Goal: Navigation & Orientation: Find specific page/section

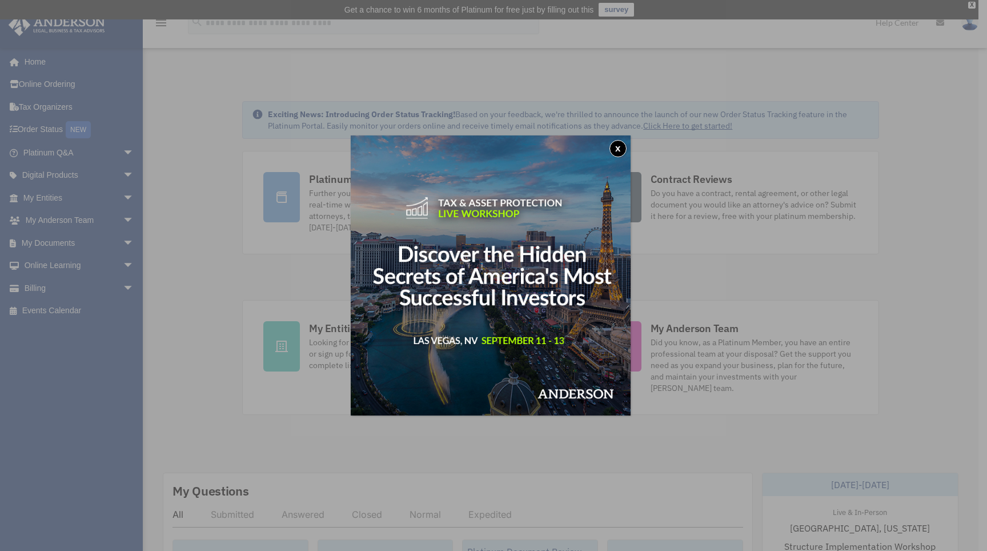
click at [620, 147] on button "x" at bounding box center [618, 148] width 17 height 17
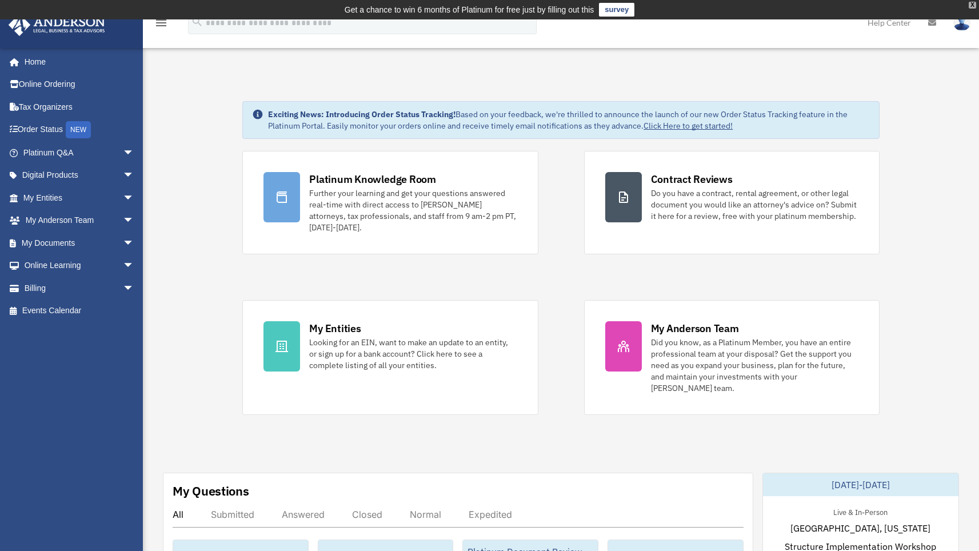
click at [973, 6] on div "X" at bounding box center [972, 5] width 7 height 7
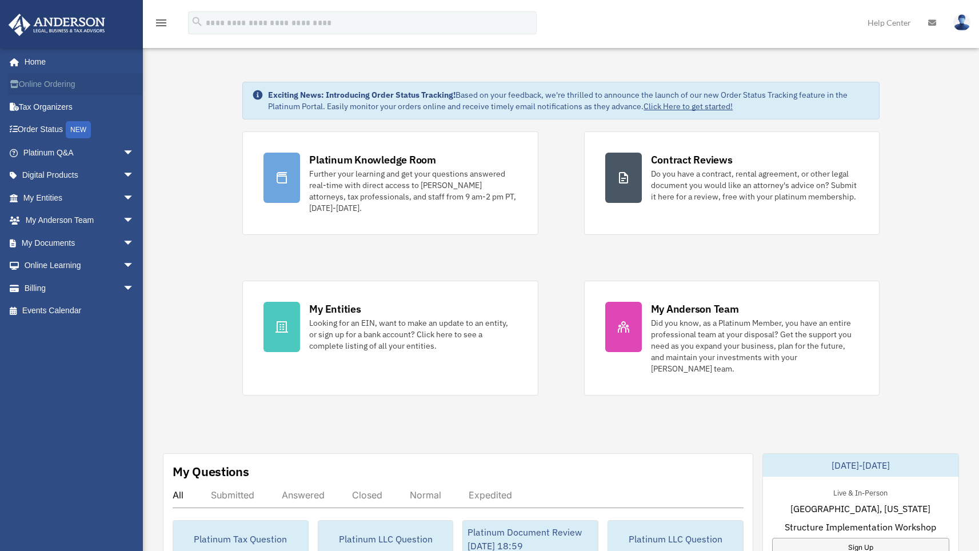
click at [36, 83] on link "Online Ordering" at bounding box center [79, 84] width 143 height 23
click at [46, 107] on link "Tax Organizers" at bounding box center [79, 106] width 143 height 23
click at [57, 173] on link "Digital Products arrow_drop_down" at bounding box center [79, 175] width 143 height 23
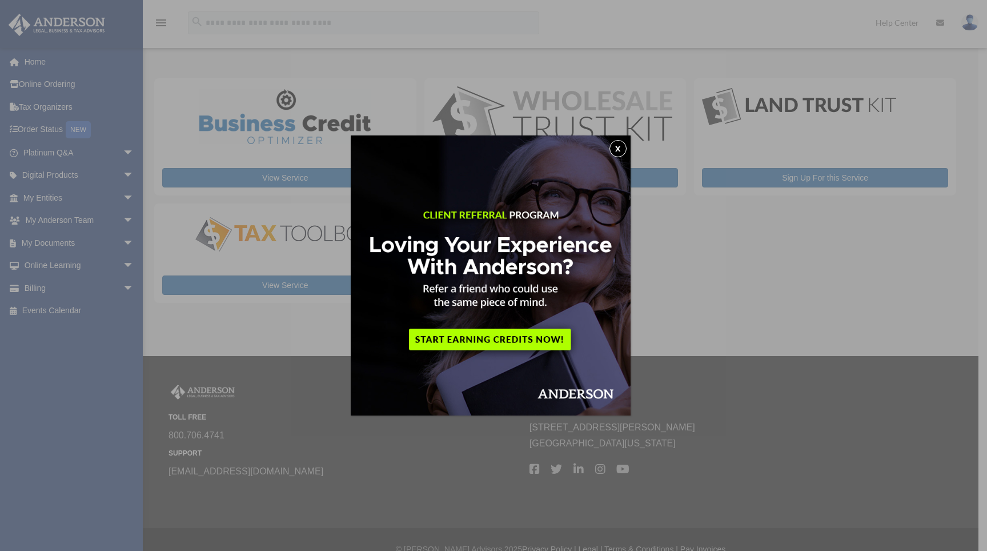
click at [622, 147] on button "x" at bounding box center [618, 148] width 17 height 17
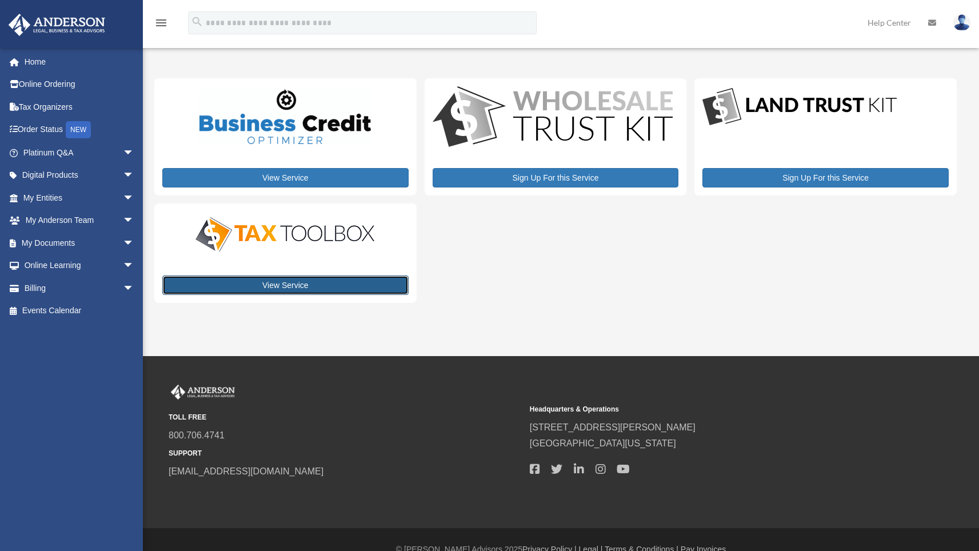
click at [270, 282] on link "View Service" at bounding box center [285, 284] width 246 height 19
click at [35, 60] on link "Home" at bounding box center [79, 61] width 143 height 23
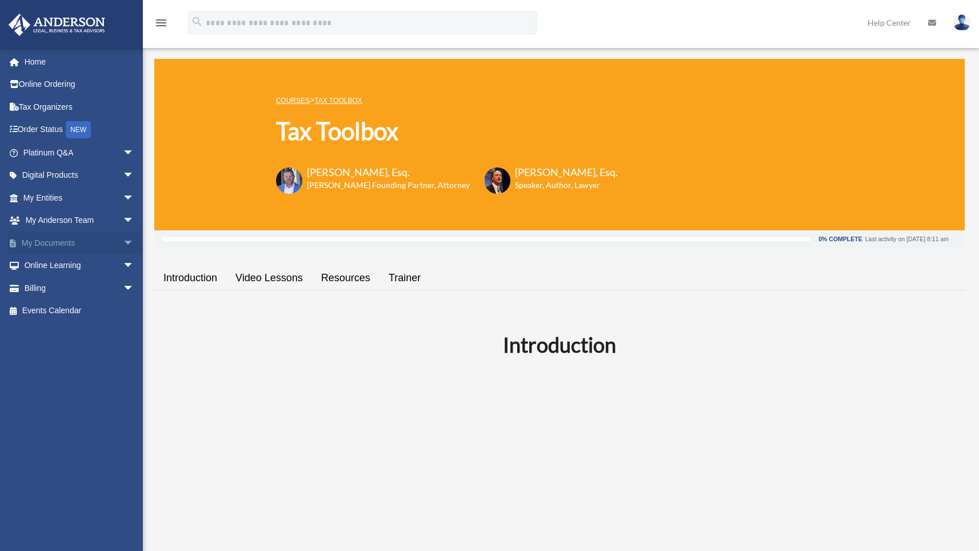
click at [123, 242] on span "arrow_drop_down" at bounding box center [134, 242] width 23 height 23
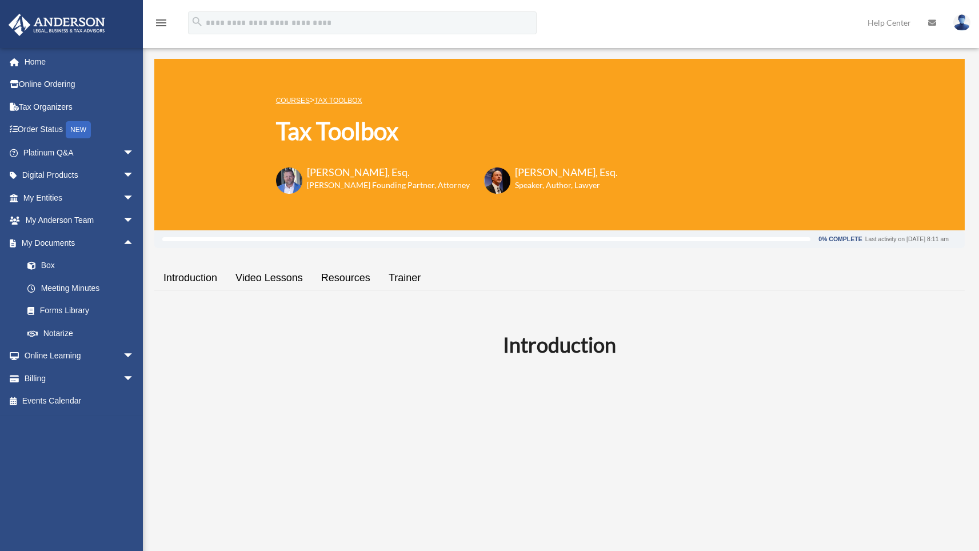
click at [909, 339] on h2 "Introduction" at bounding box center [559, 344] width 797 height 29
click at [967, 23] on img at bounding box center [961, 22] width 17 height 17
click at [879, 410] on div "Introduction" at bounding box center [559, 515] width 810 height 371
click at [341, 279] on link "Resources" at bounding box center [345, 278] width 67 height 33
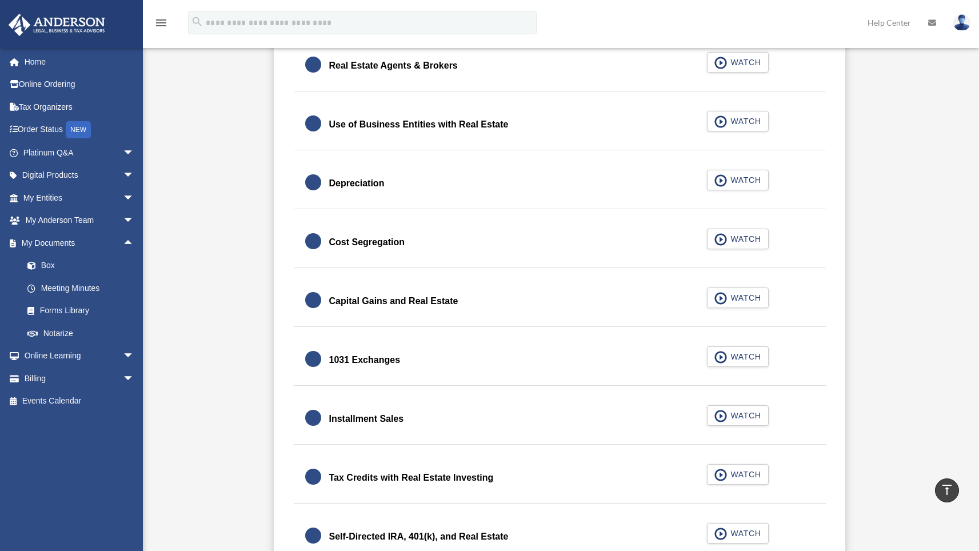
scroll to position [1034, 0]
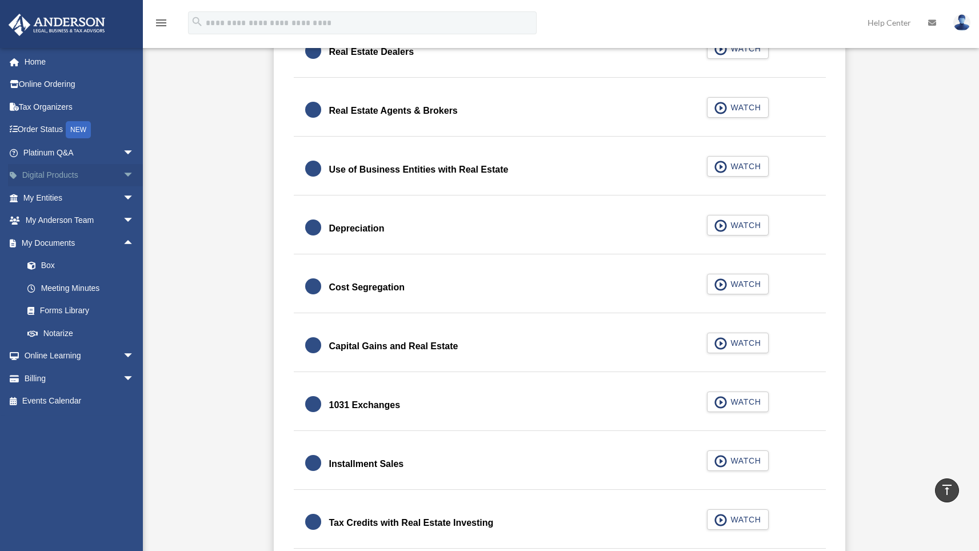
click at [123, 173] on span "arrow_drop_down" at bounding box center [134, 175] width 23 height 23
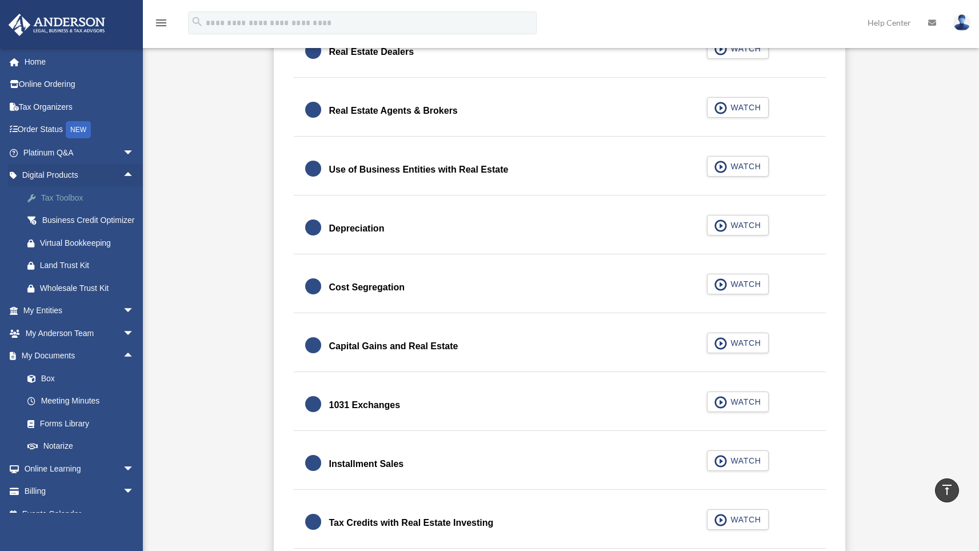
click at [65, 197] on div "Tax Toolbox" at bounding box center [88, 198] width 97 height 14
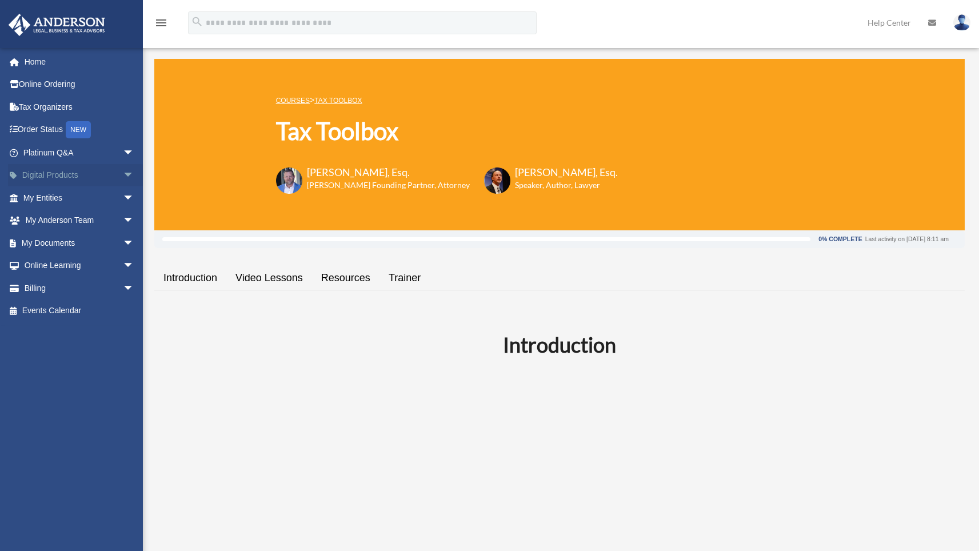
click at [123, 173] on span "arrow_drop_down" at bounding box center [134, 175] width 23 height 23
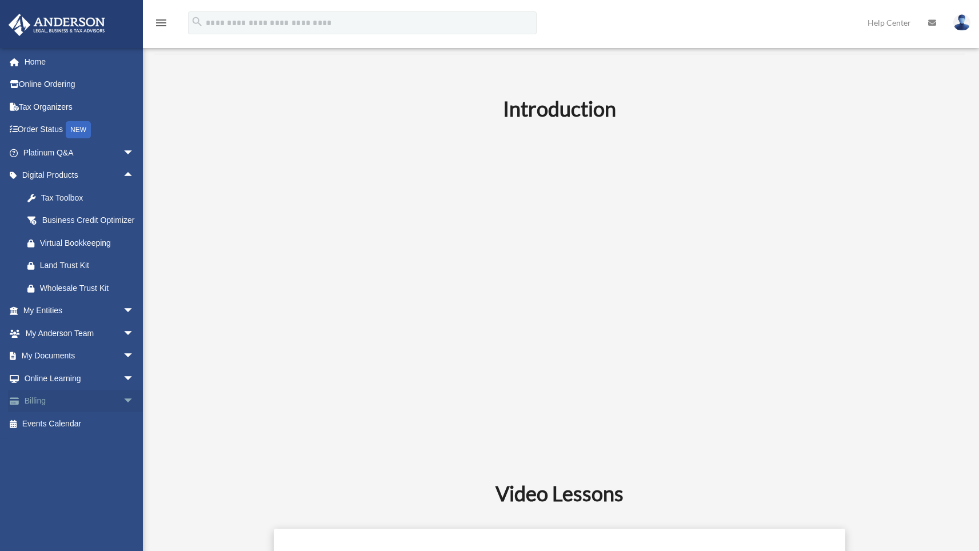
scroll to position [237, 0]
click at [43, 435] on link "Events Calendar" at bounding box center [79, 423] width 143 height 23
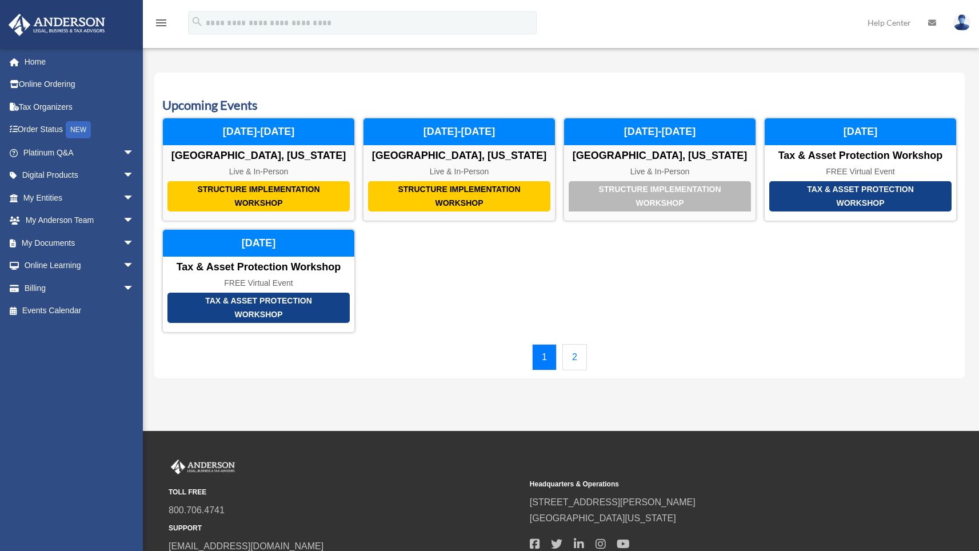
click at [806, 294] on div "Structure Implementation Workshop Las Vegas, Nevada Live & In-Person November 2…" at bounding box center [559, 225] width 794 height 215
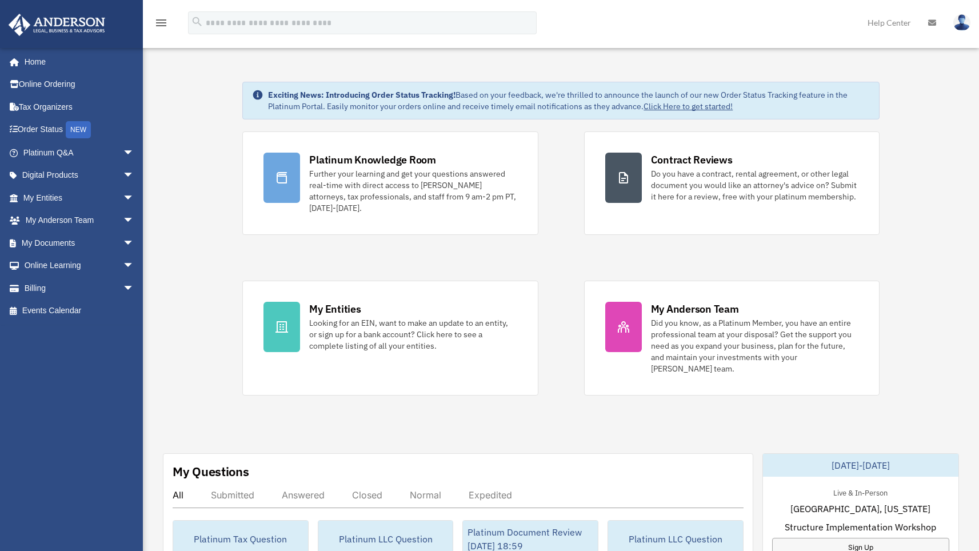
click at [691, 106] on link "Click Here to get started!" at bounding box center [687, 106] width 89 height 10
